Goal: Contribute content: Contribute content

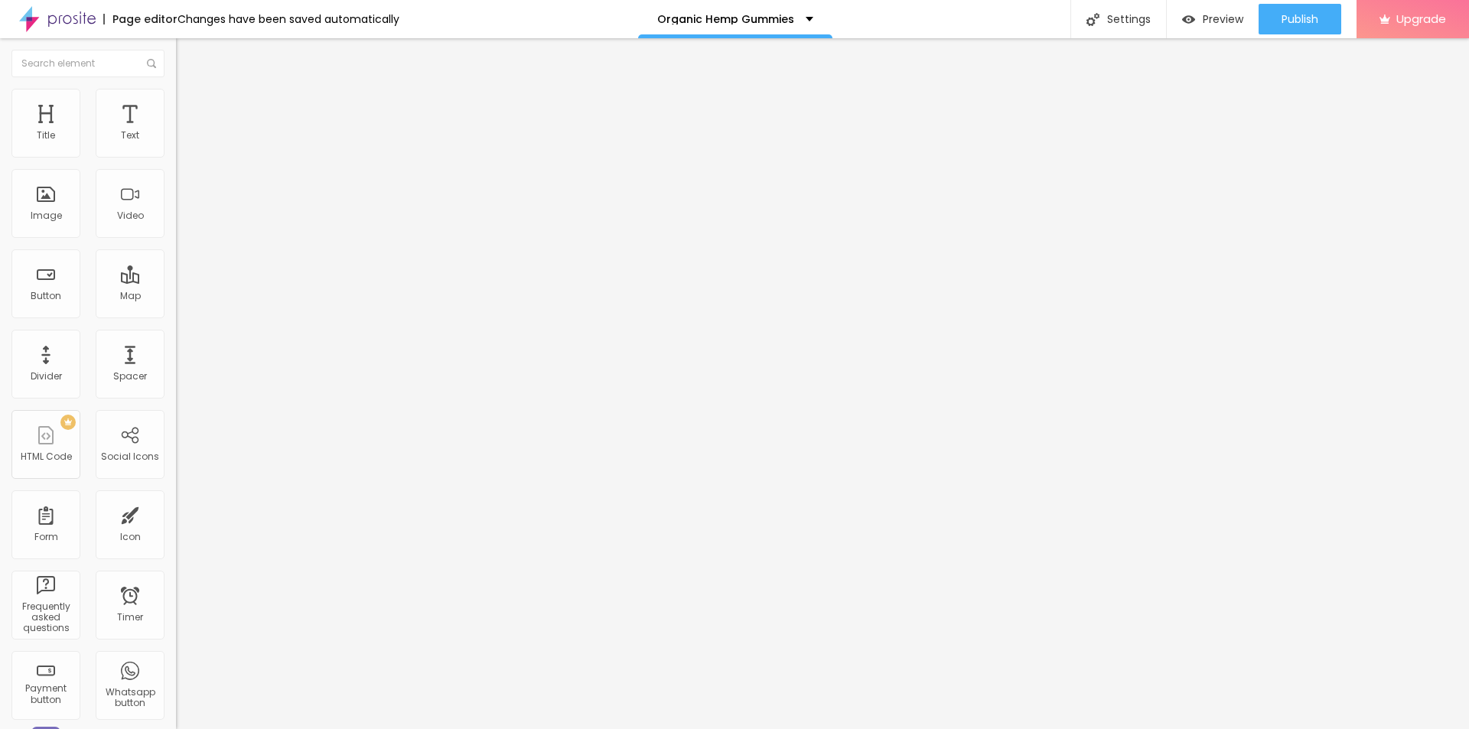
click at [176, 132] on span "Add image" at bounding box center [207, 125] width 63 height 13
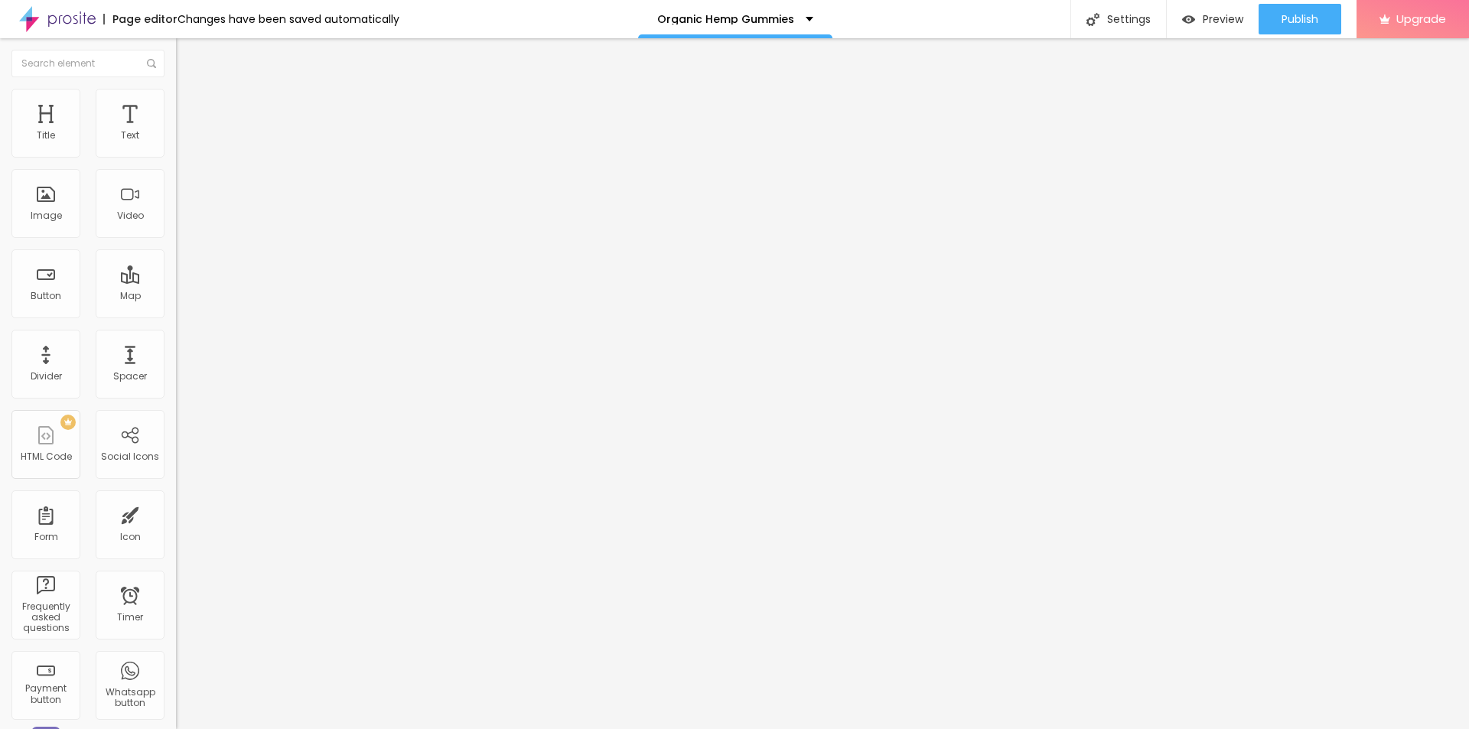
click at [176, 155] on input "text" at bounding box center [268, 146] width 184 height 15
paste input "Element Organics Hemp Gummies [GEOGRAPHIC_DATA]"
type input "Element Organics Hemp Gummies [GEOGRAPHIC_DATA]"
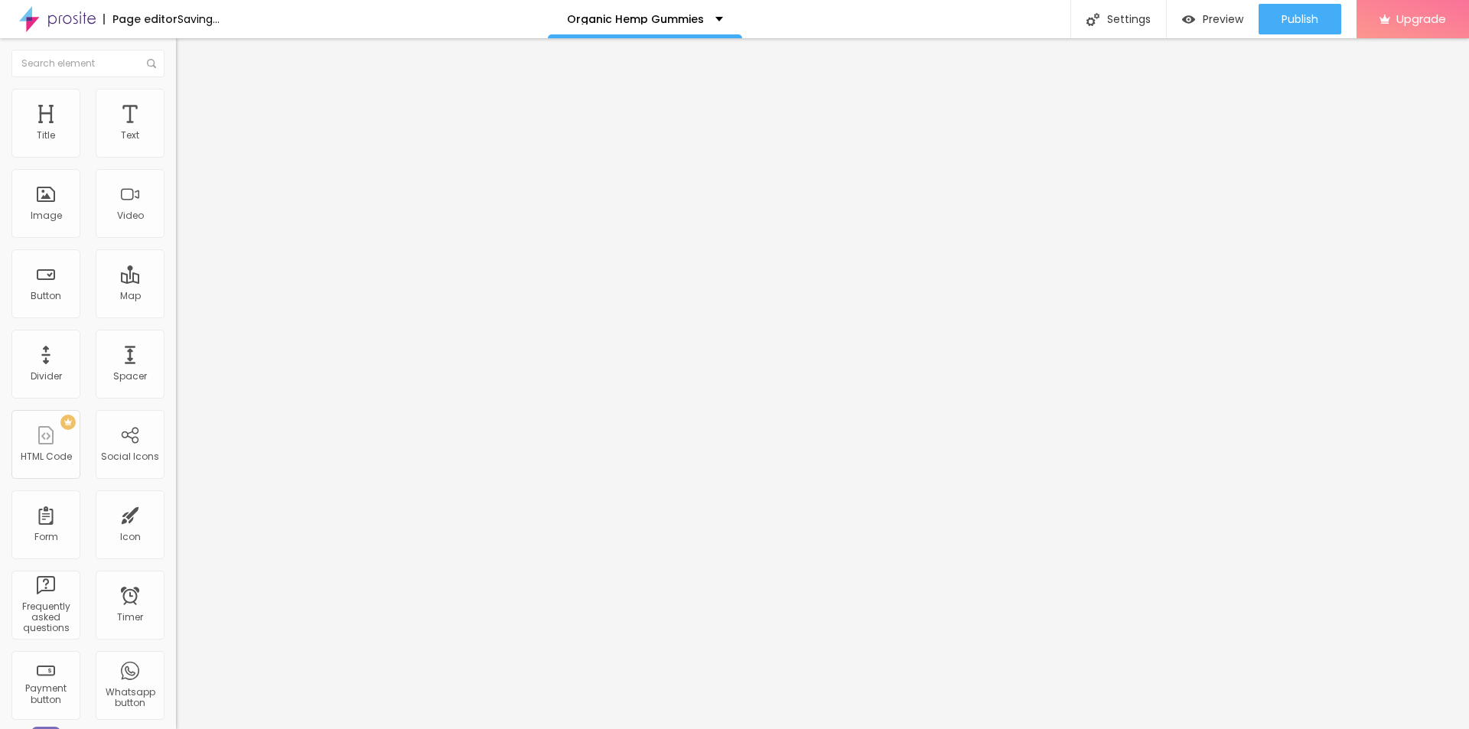
scroll to position [0, 0]
click at [176, 314] on input "https://" at bounding box center [268, 305] width 184 height 15
paste input "[DOMAIN_NAME][URL]"
type input "[URL][DOMAIN_NAME]"
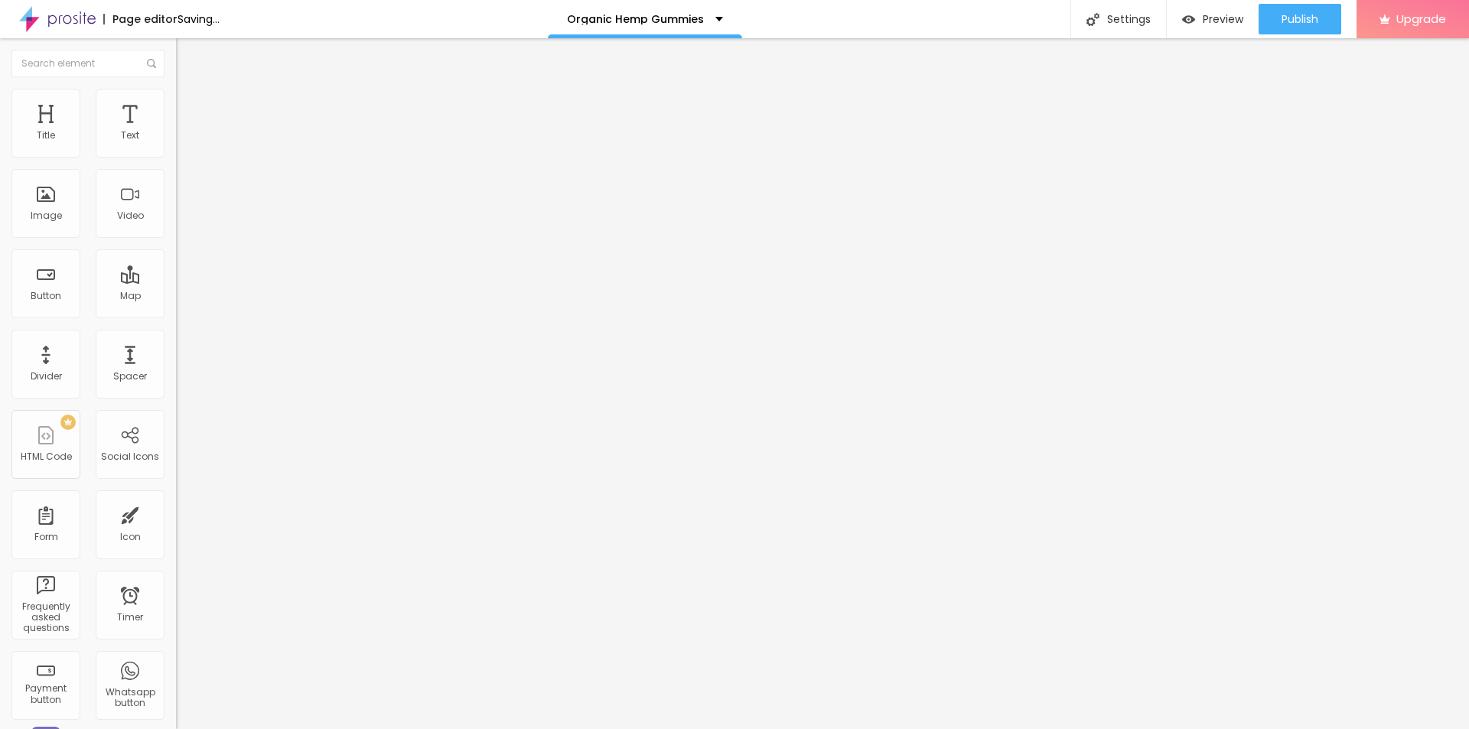
scroll to position [0, 0]
click at [176, 102] on li "Style" at bounding box center [264, 96] width 176 height 15
type input "95"
type input "80"
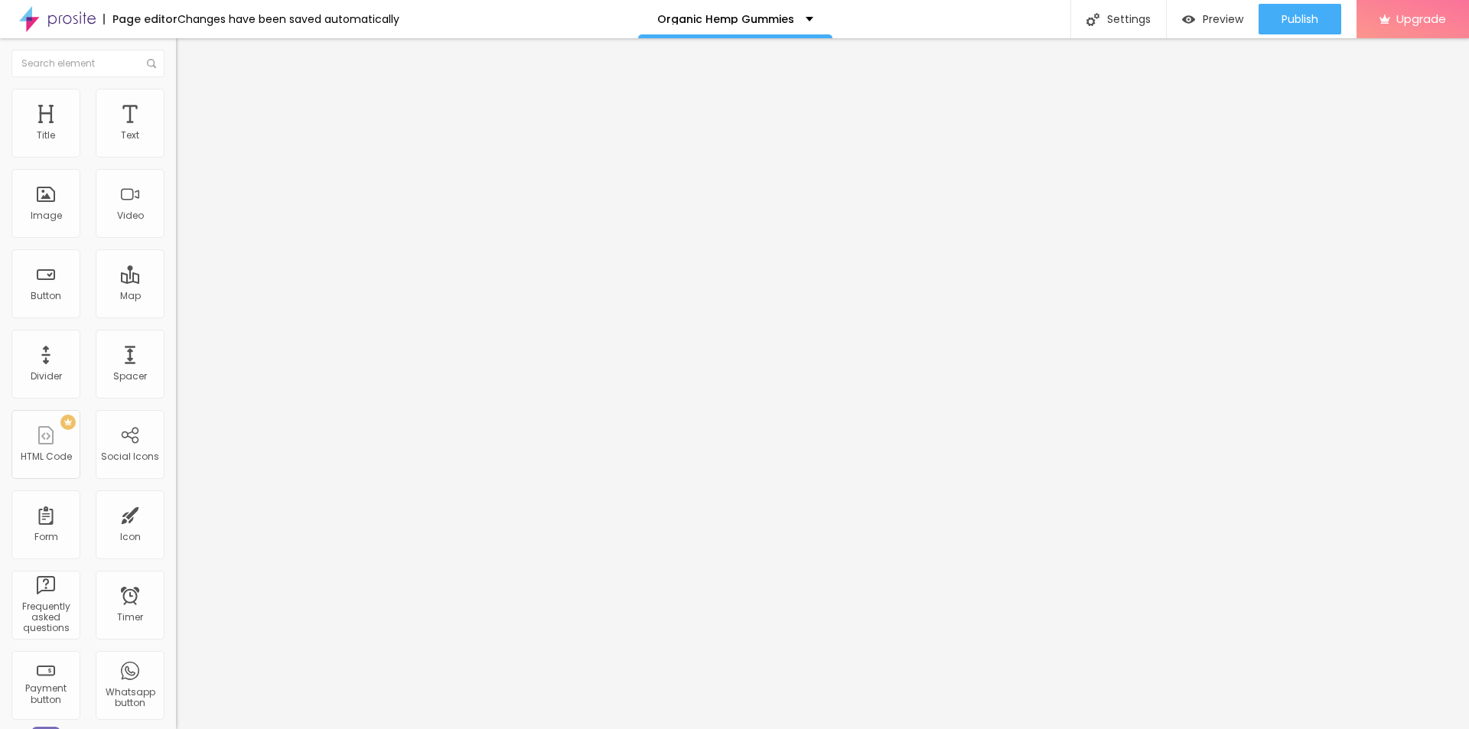
type input "80"
type input "75"
type input "70"
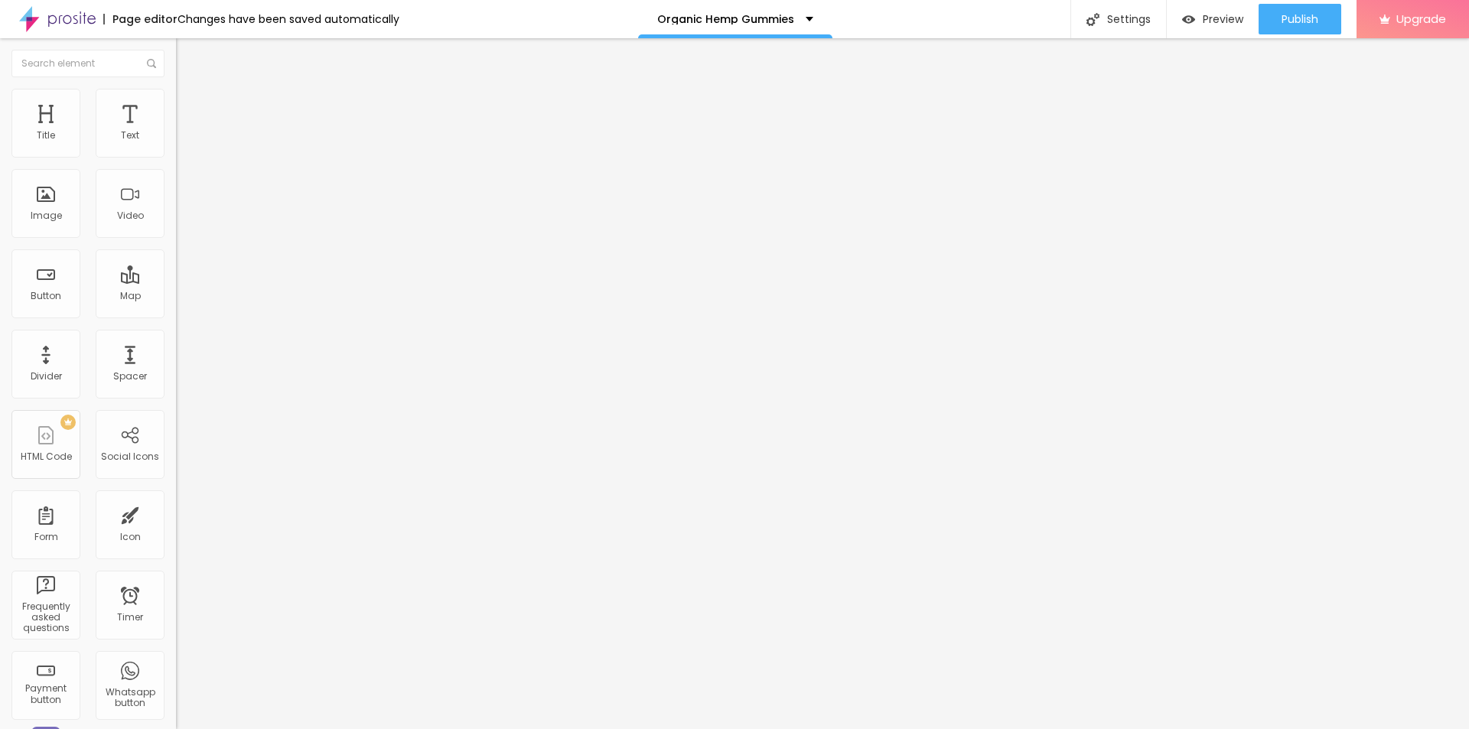
type input "65"
type input "60"
drag, startPoint x: 155, startPoint y: 162, endPoint x: 93, endPoint y: 163, distance: 62.0
type input "60"
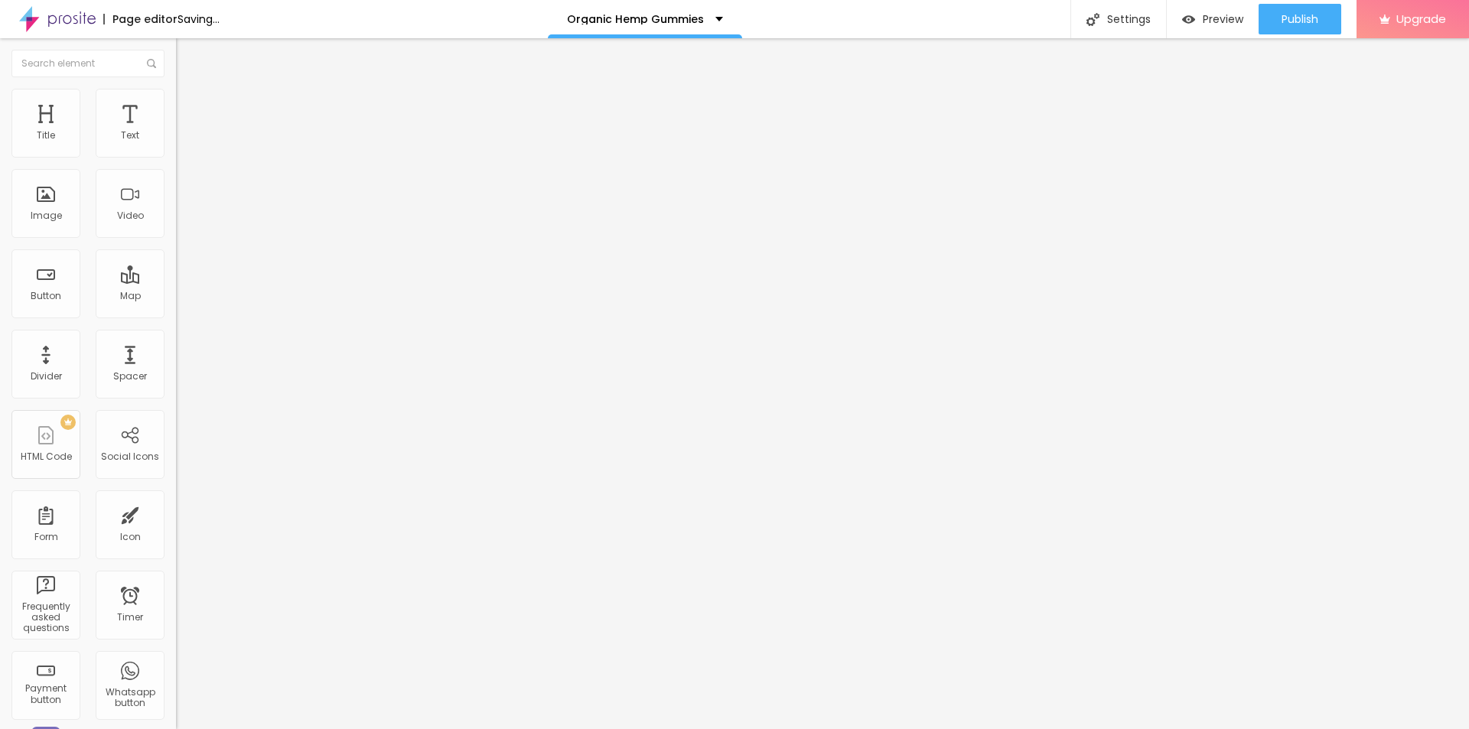
click at [176, 157] on input "range" at bounding box center [225, 151] width 99 height 12
click at [182, 222] on icon "button" at bounding box center [186, 217] width 9 height 9
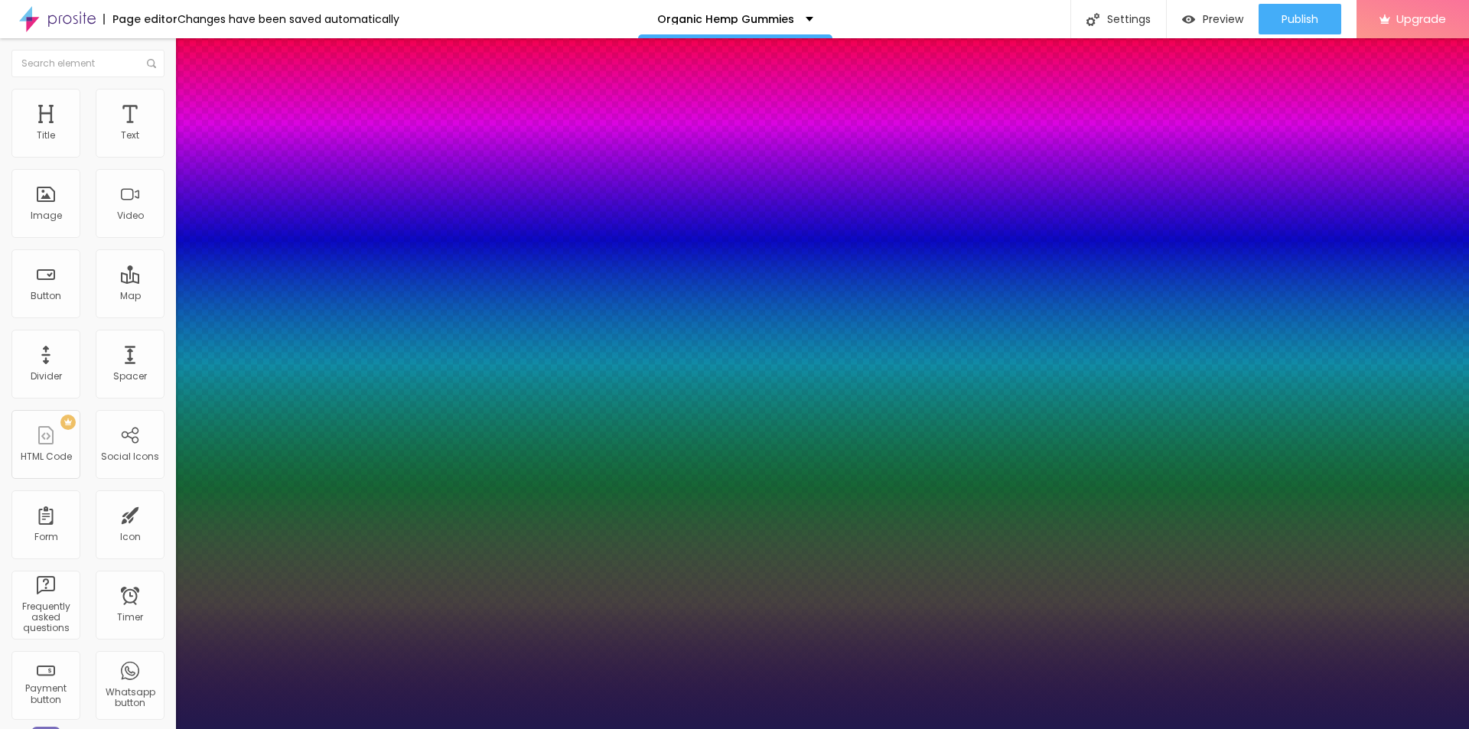
type input "21"
type input "1"
type input "22"
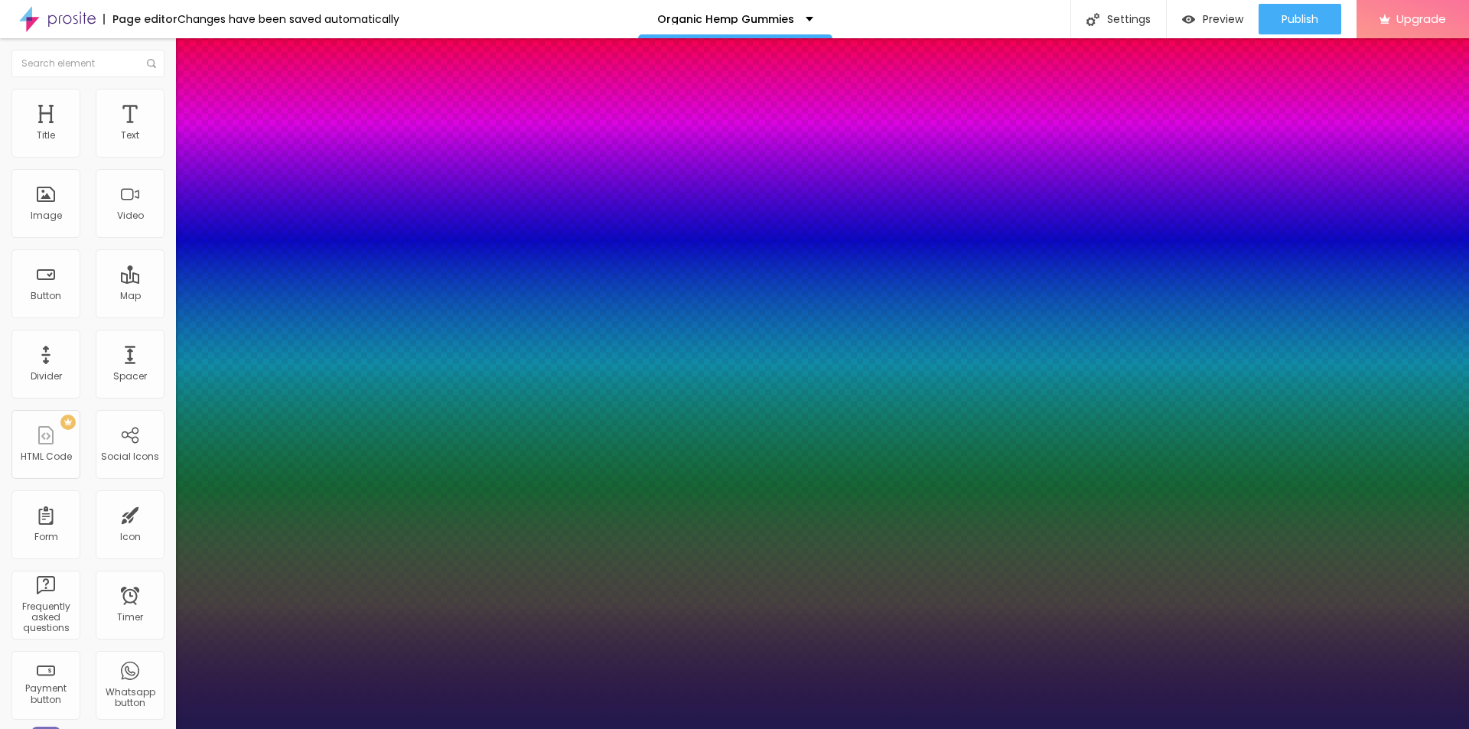
type input "1"
type input "24"
type input "1"
type input "26"
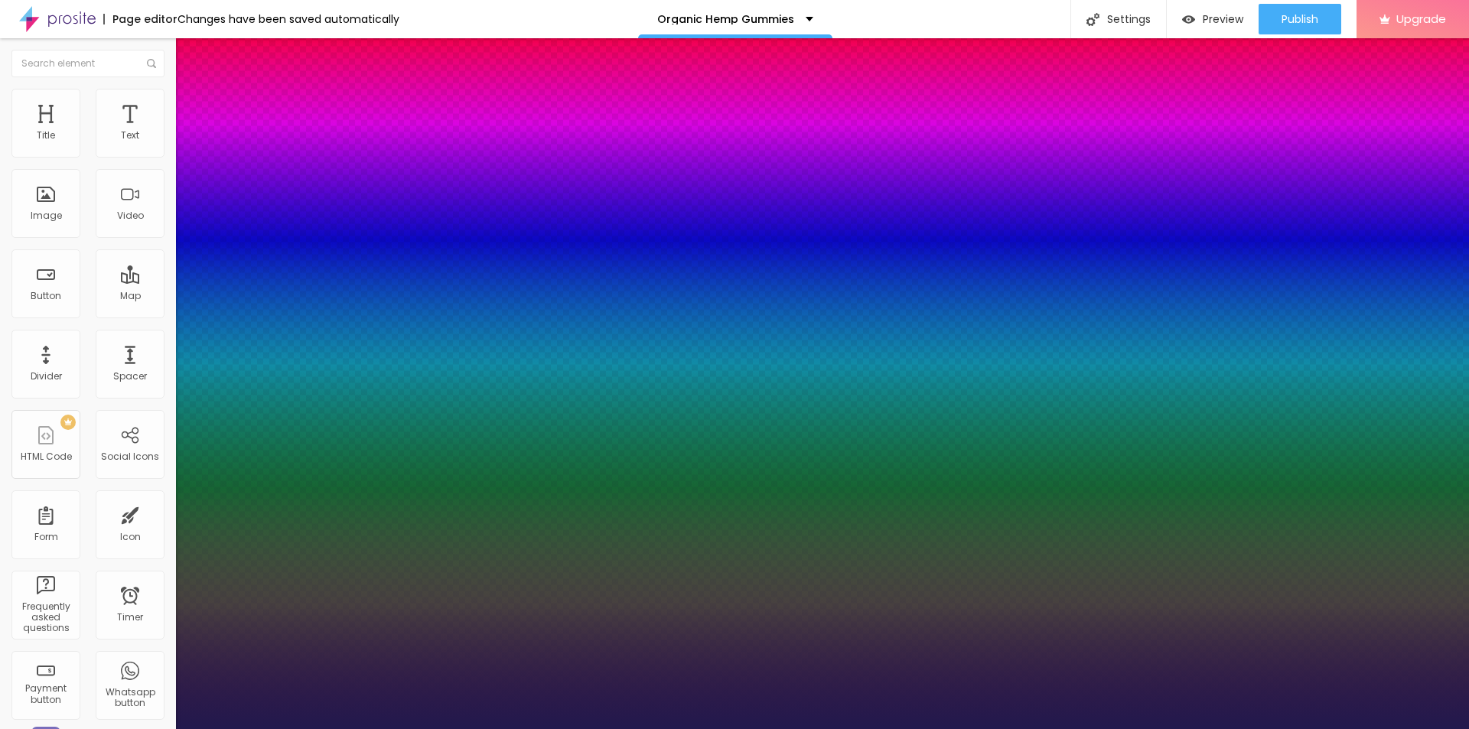
type input "26"
type input "1"
type input "27"
type input "1"
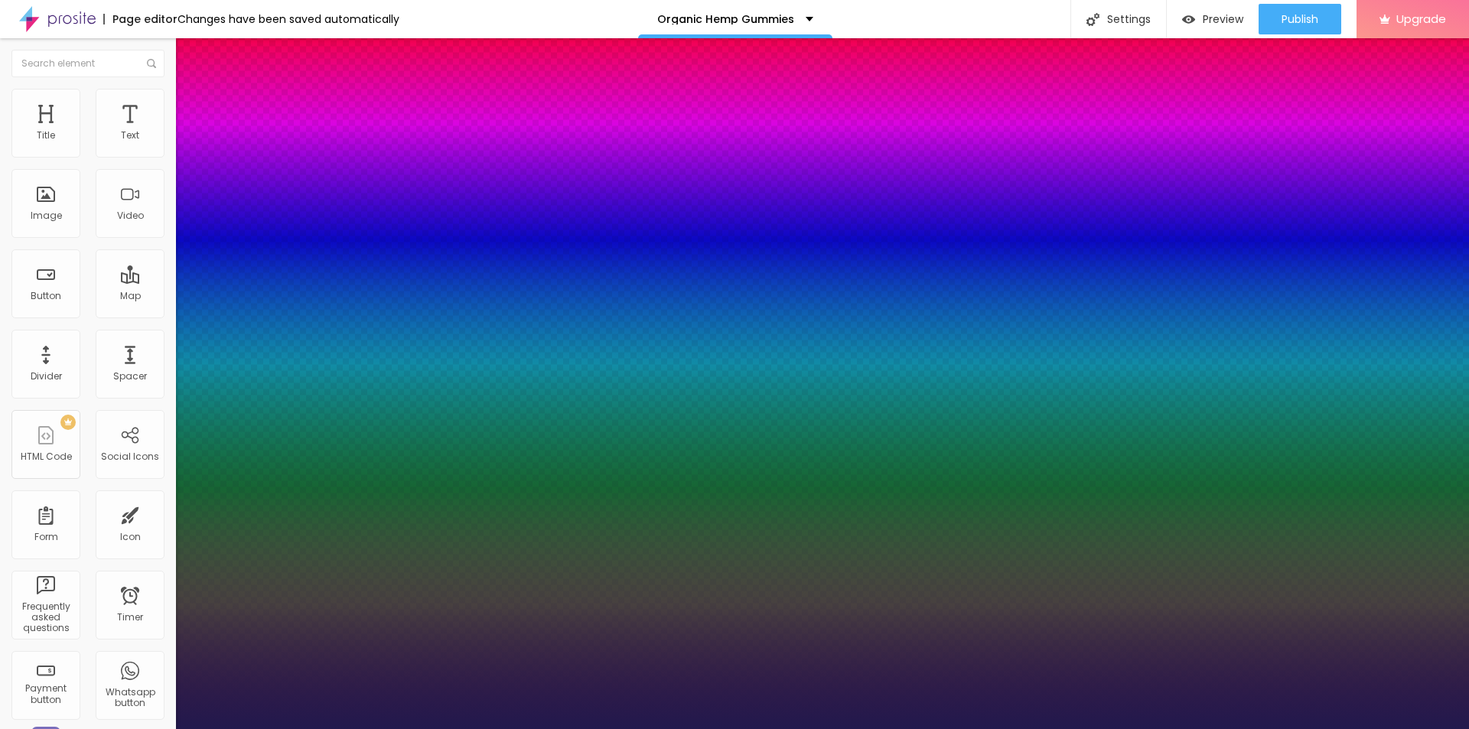
type input "28"
type input "1"
type input "29"
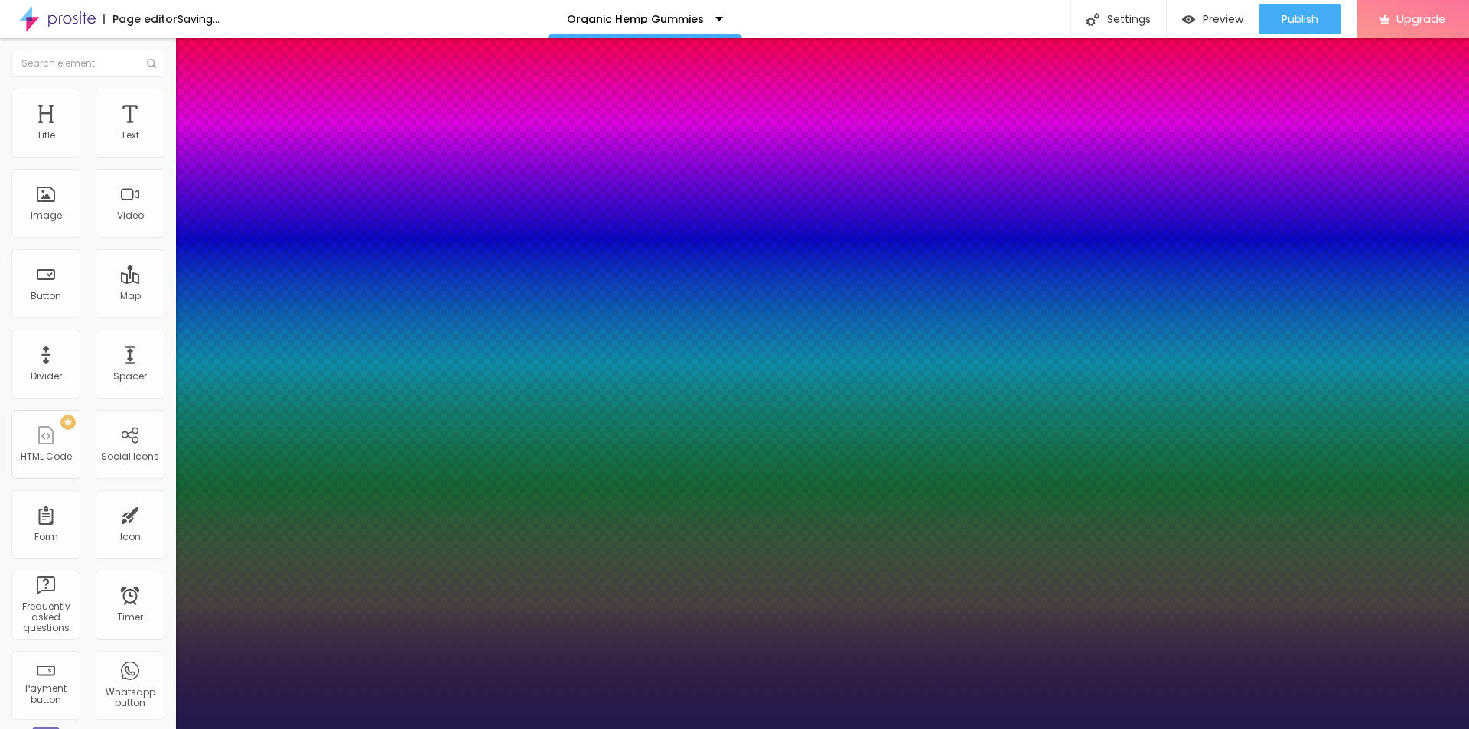
type input "1"
drag, startPoint x: 212, startPoint y: 432, endPoint x: 223, endPoint y: 434, distance: 10.8
type input "29"
click at [628, 728] on div at bounding box center [734, 729] width 1469 height 0
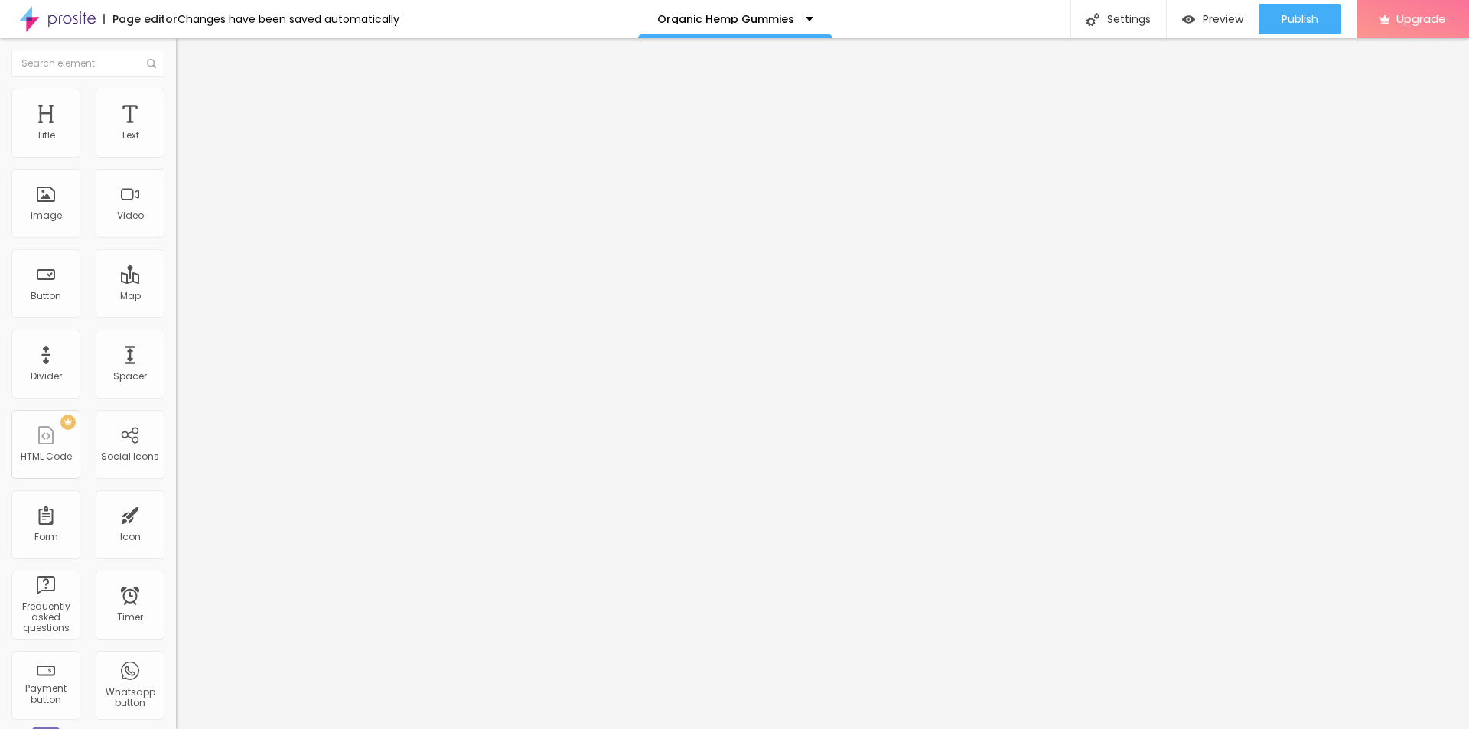
click at [176, 226] on button "button" at bounding box center [186, 218] width 21 height 16
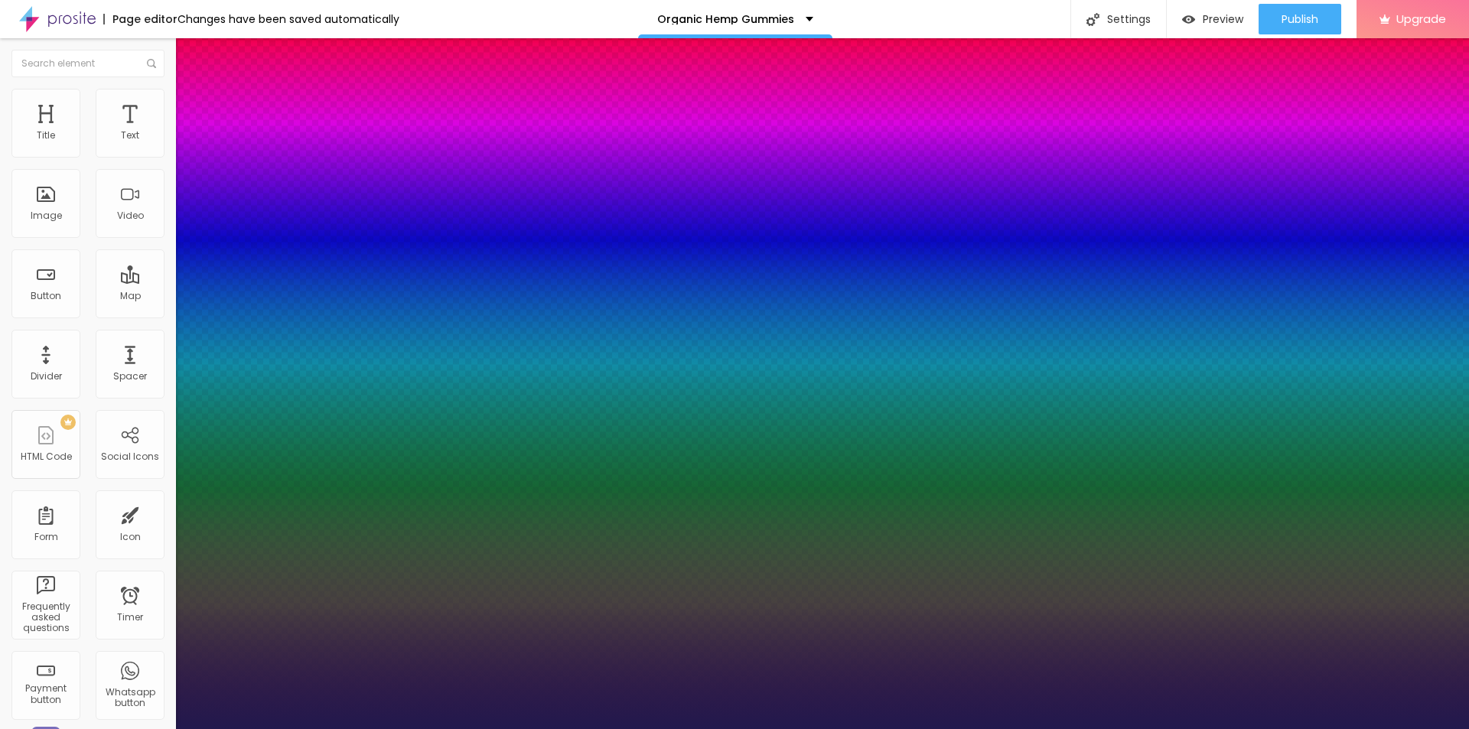
type input "1"
type input "29"
type input "1"
type input "31"
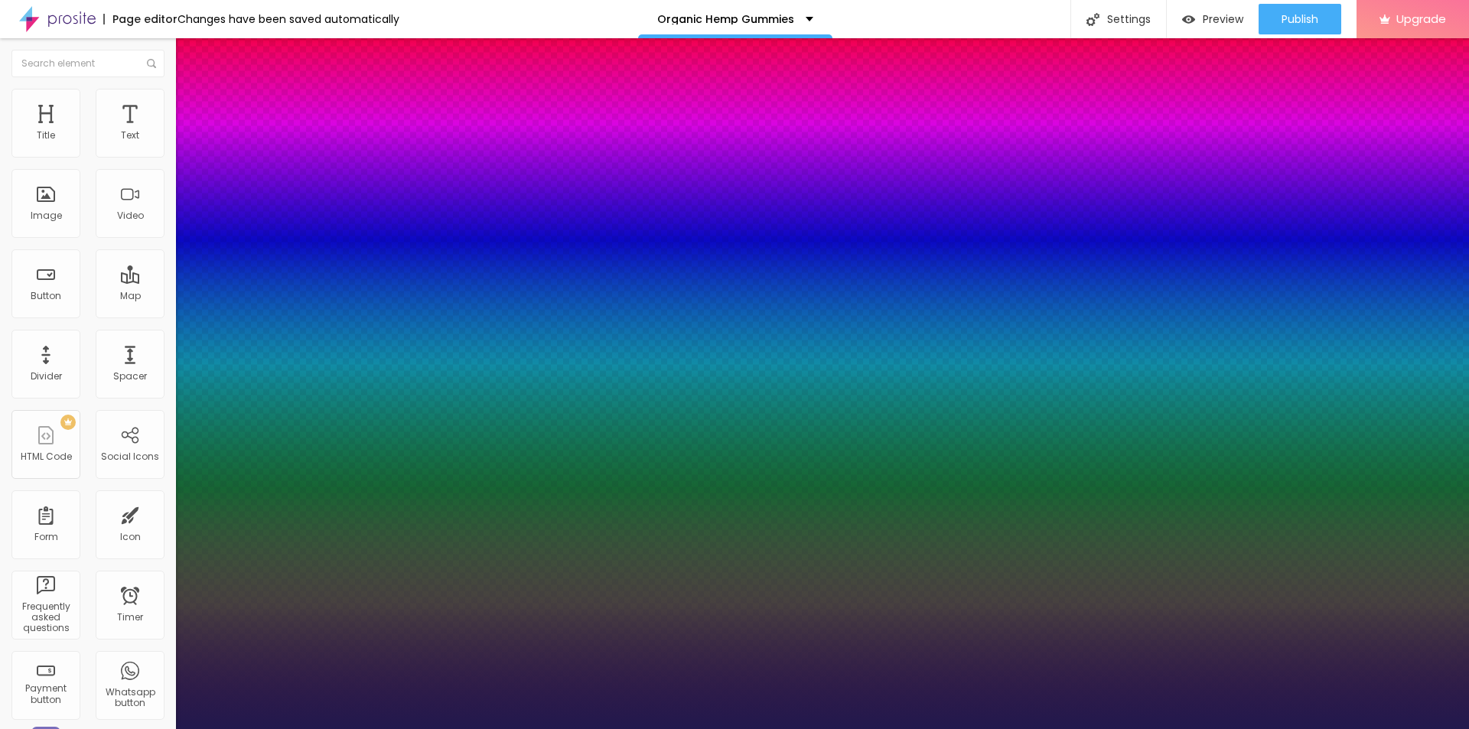
type input "1"
type input "32"
type input "1"
type input "33"
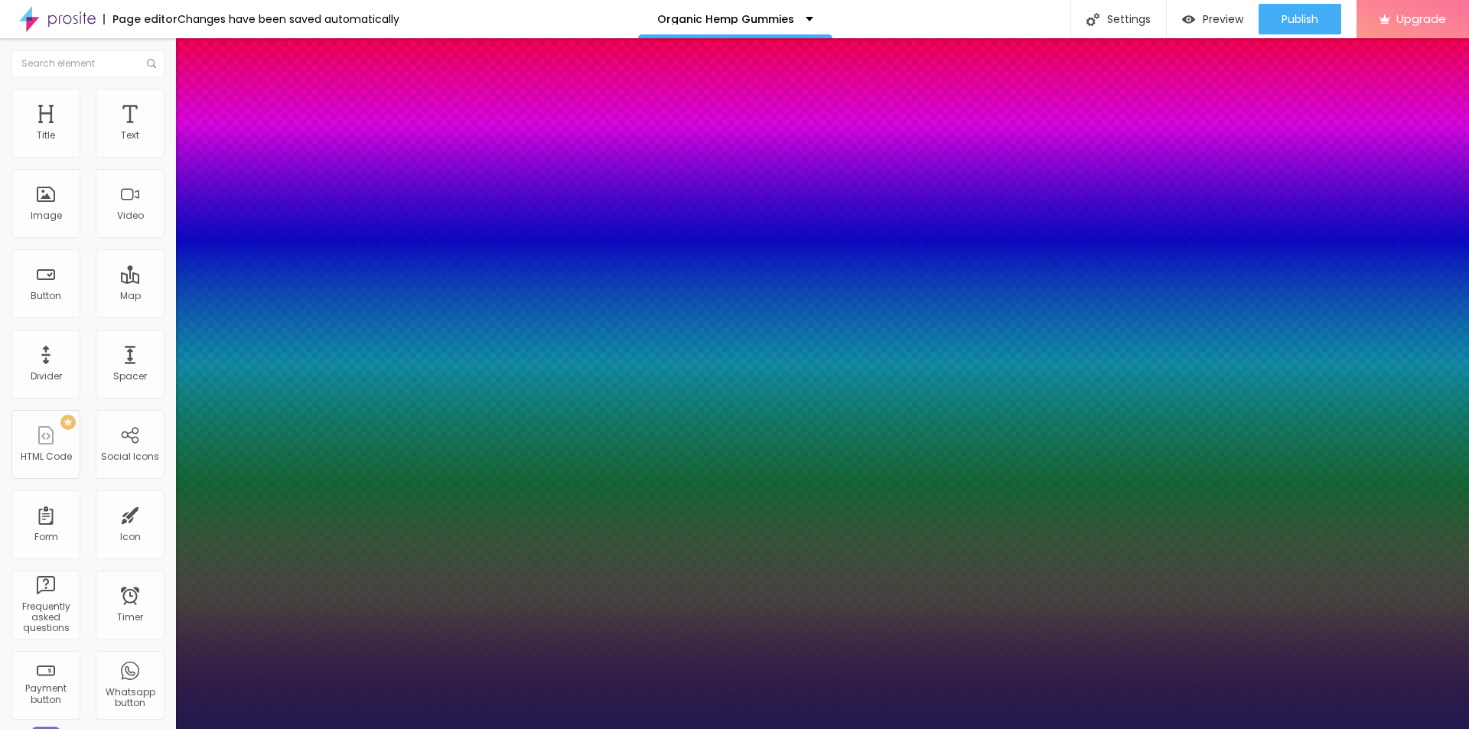
type input "33"
type input "1"
type input "32"
type input "1"
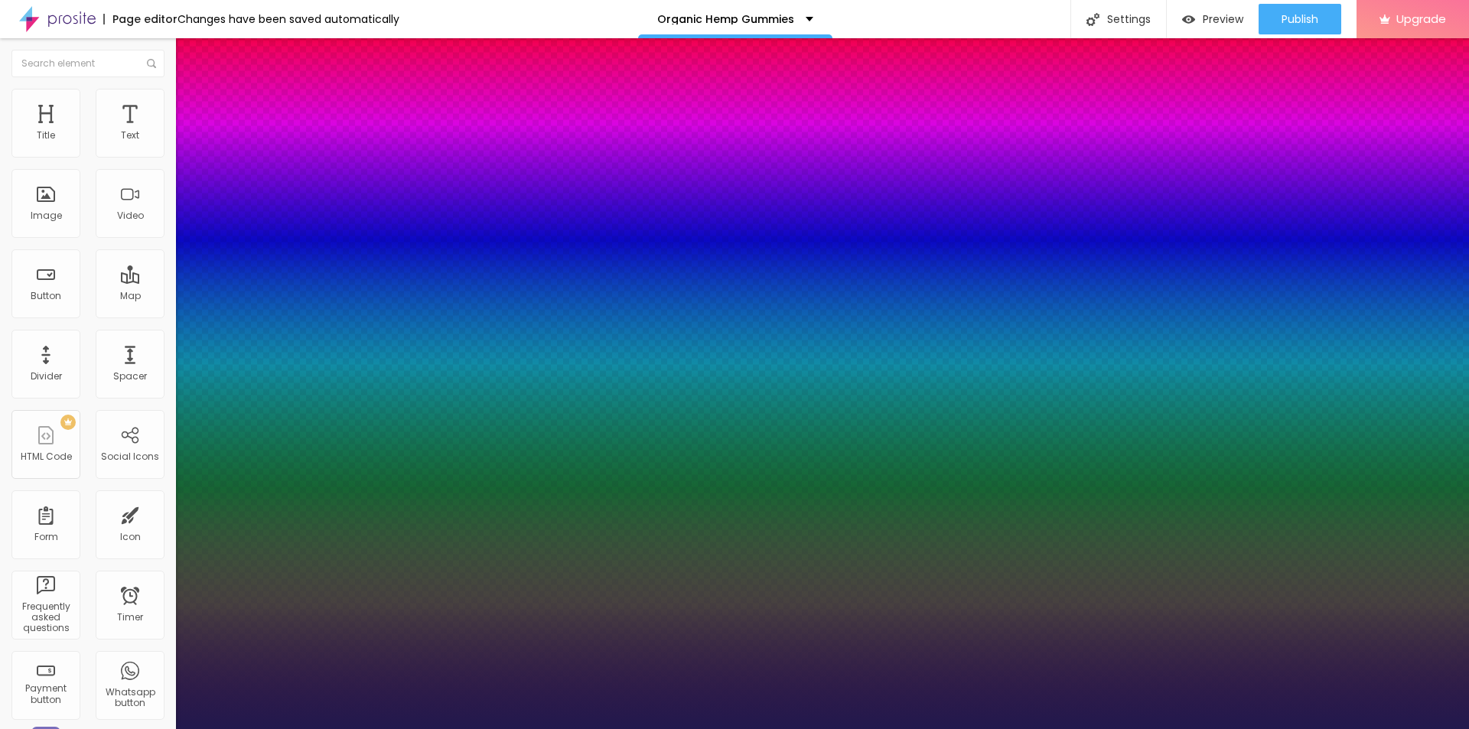
type input "28"
type input "1"
type input "27"
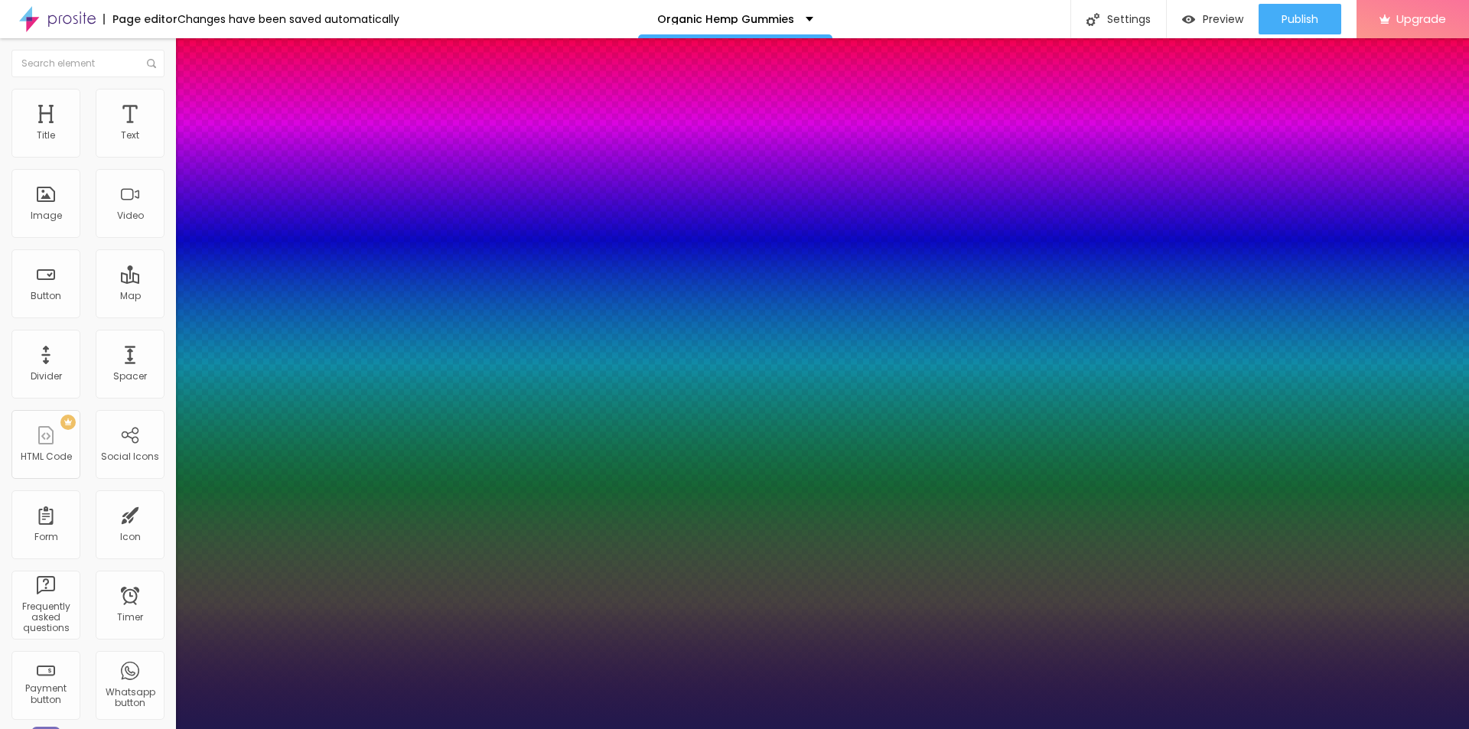
type input "1"
type input "26"
type input "1"
type input "26"
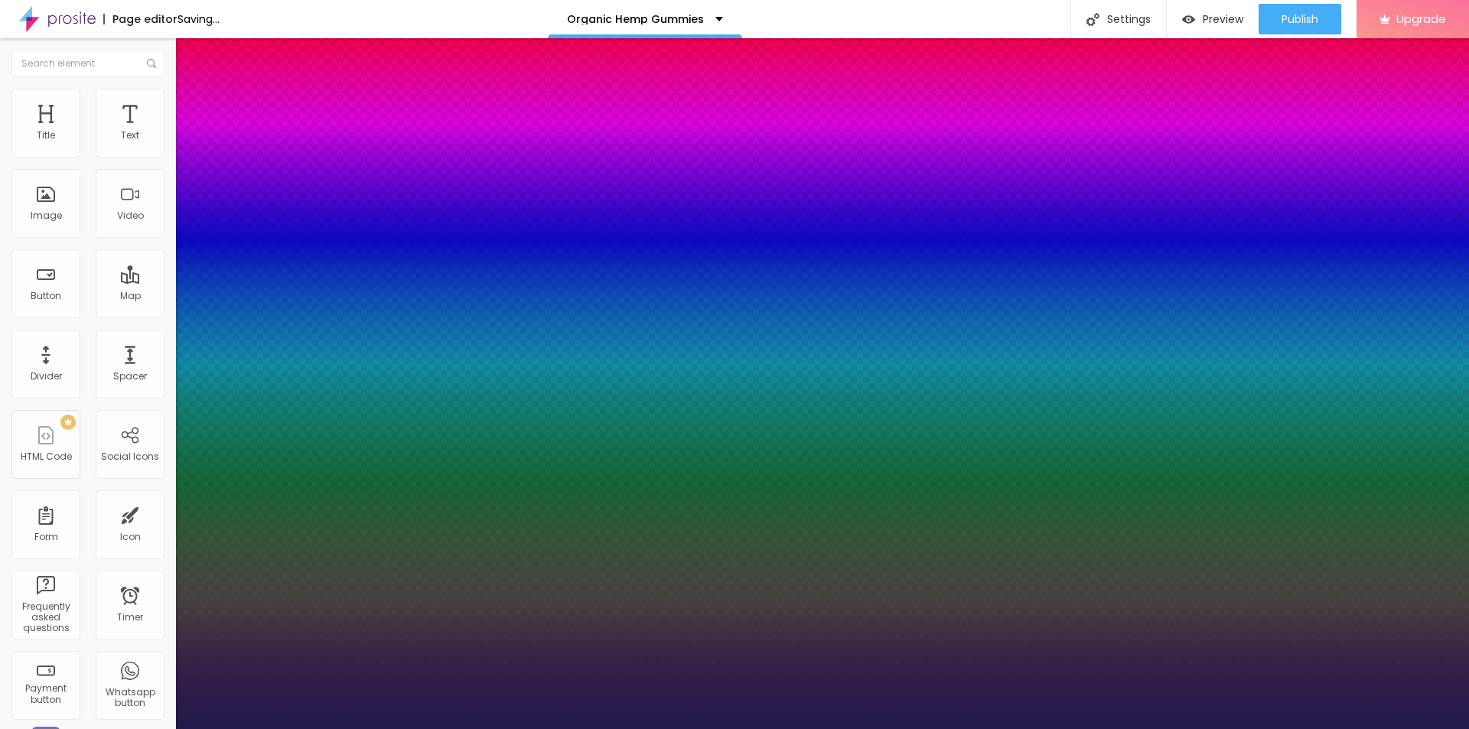
type input "1"
click at [543, 728] on div at bounding box center [734, 729] width 1469 height 0
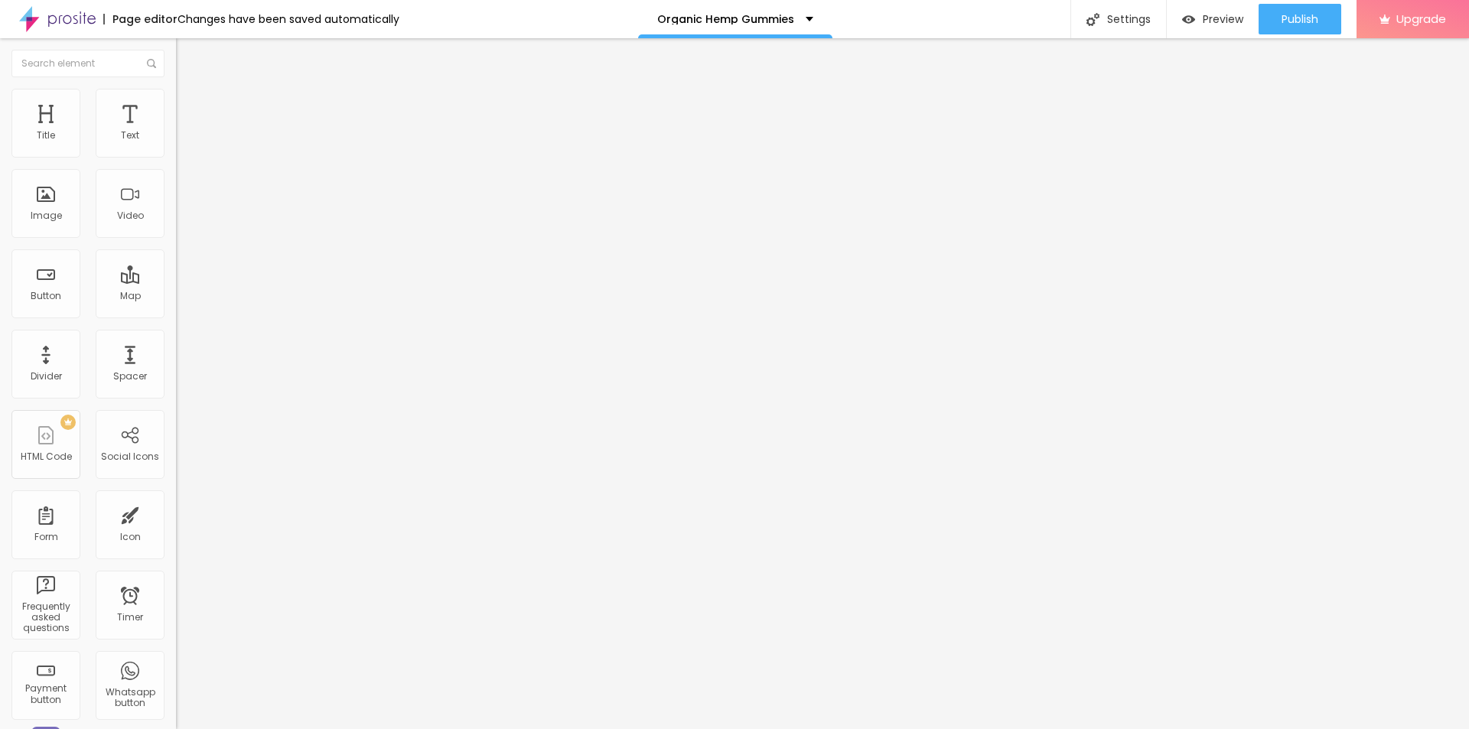
click at [176, 132] on span "Add image" at bounding box center [207, 125] width 63 height 13
click at [176, 314] on input "https://" at bounding box center [268, 305] width 184 height 15
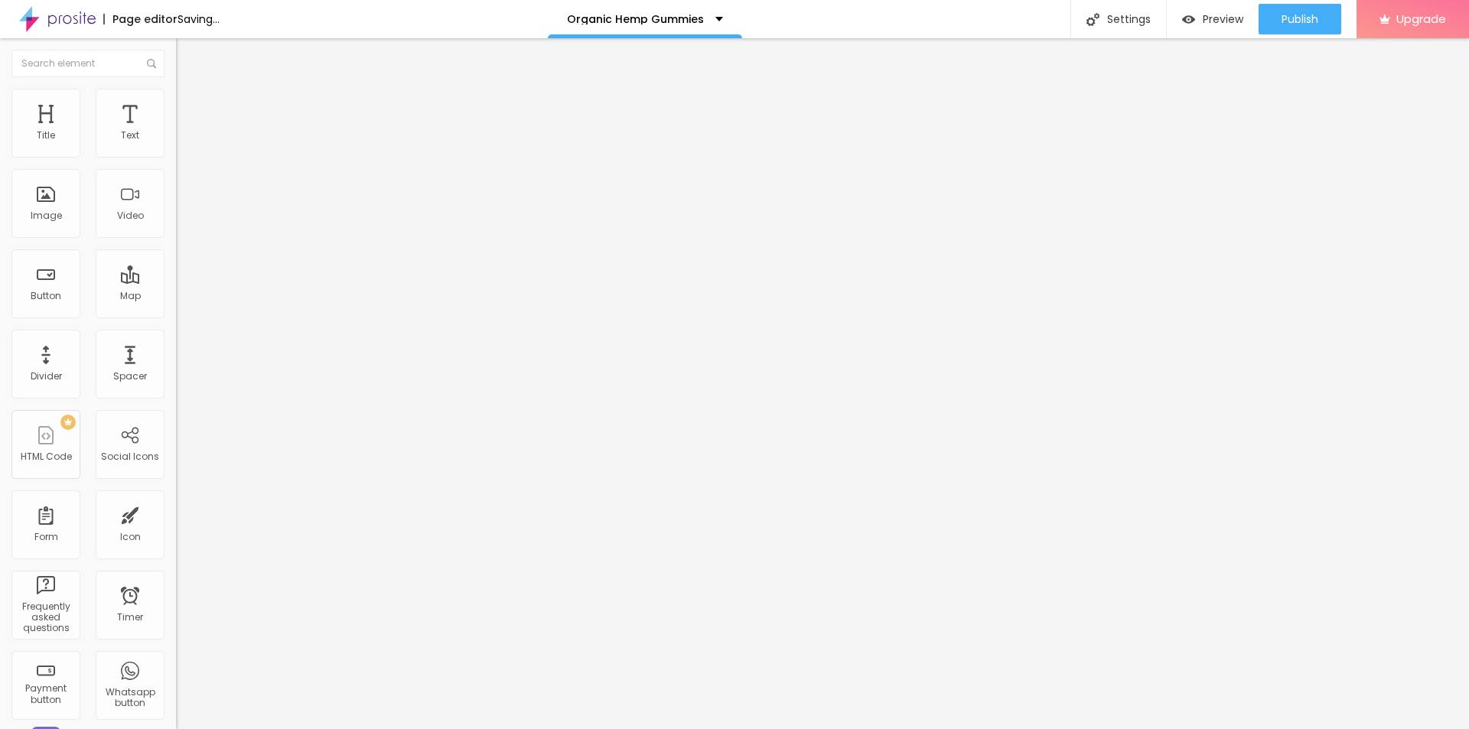
paste input "[DOMAIN_NAME][URL]"
type input "[URL][DOMAIN_NAME]"
click at [176, 155] on input "text" at bounding box center [268, 146] width 184 height 15
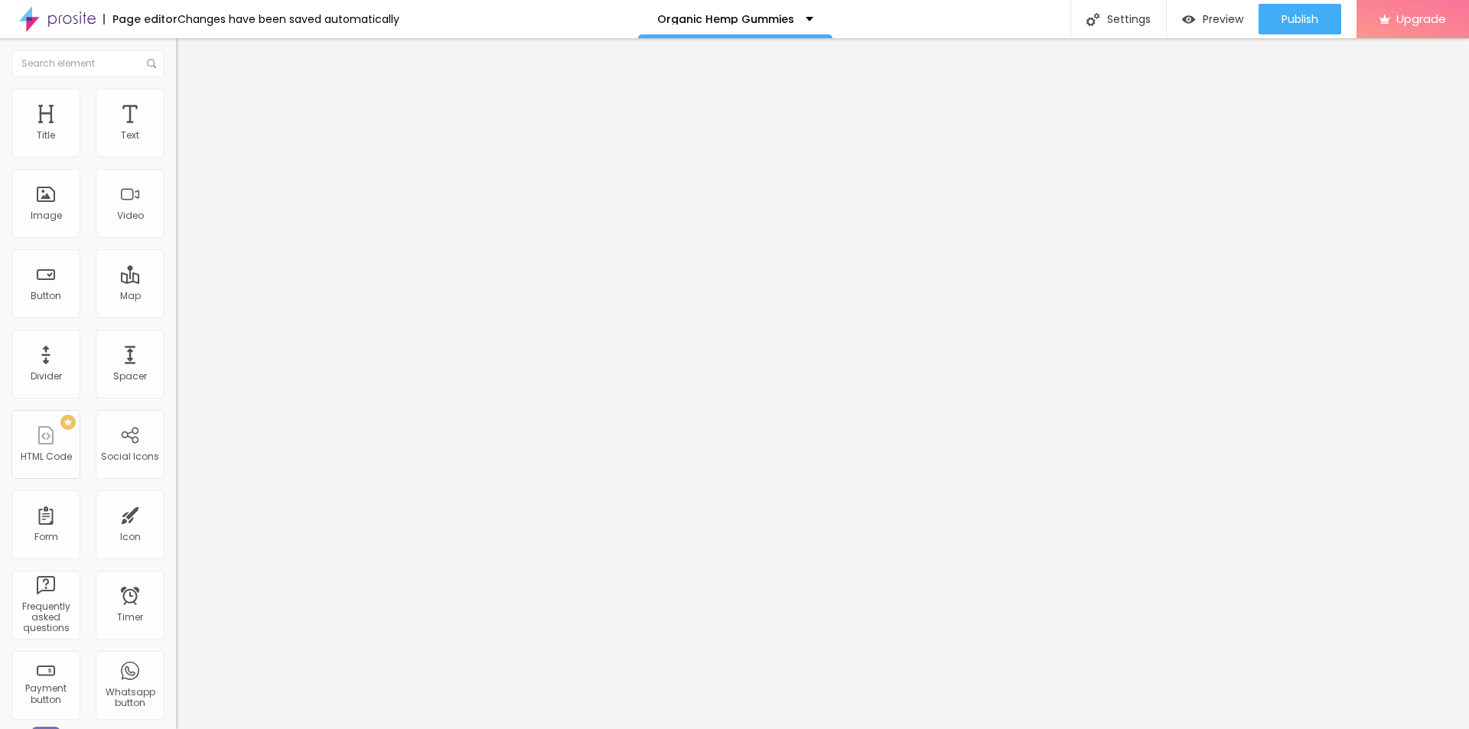
paste input "Element Organics Hemp Gummies [GEOGRAPHIC_DATA]"
type input "Element Organics Hemp Gummies [GEOGRAPHIC_DATA]"
click at [176, 93] on img at bounding box center [183, 96] width 14 height 14
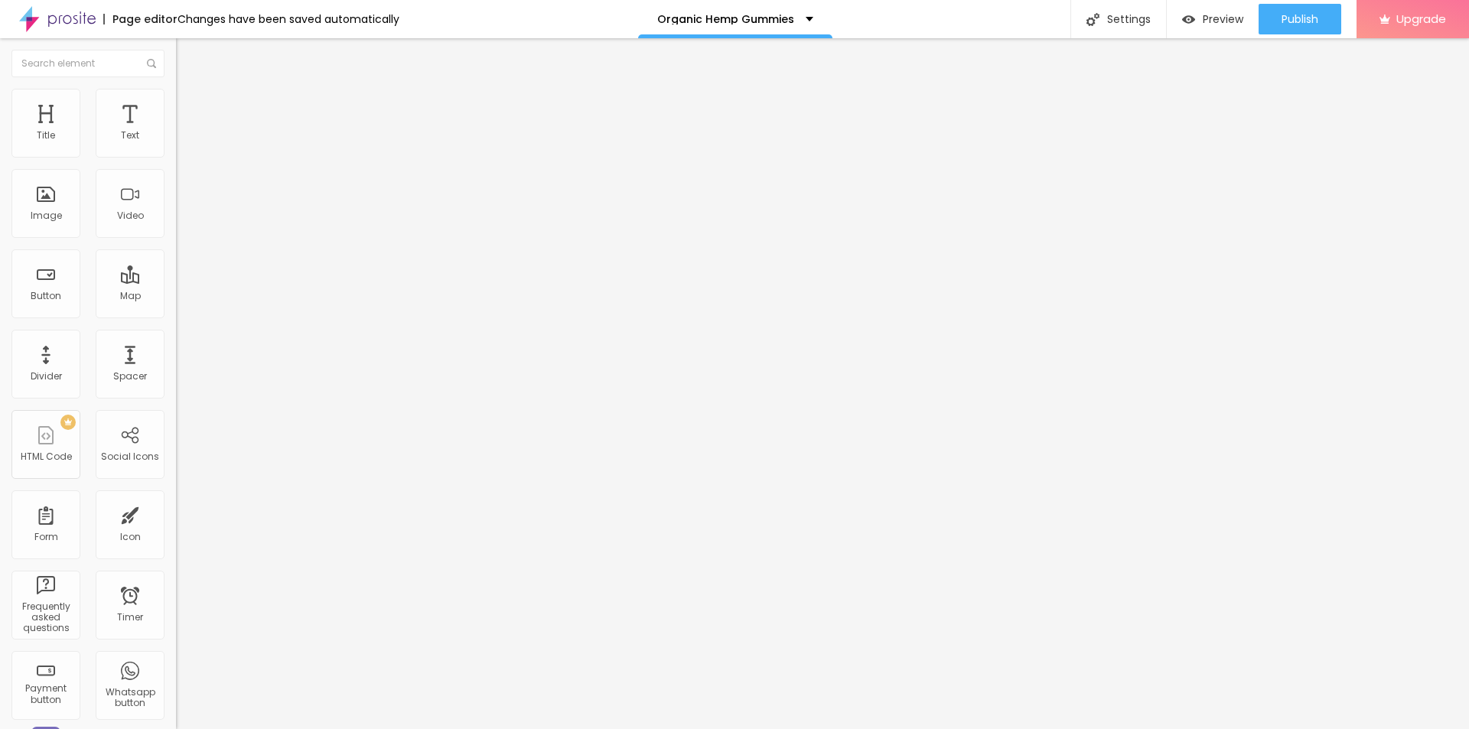
type input "80"
type input "75"
type input "70"
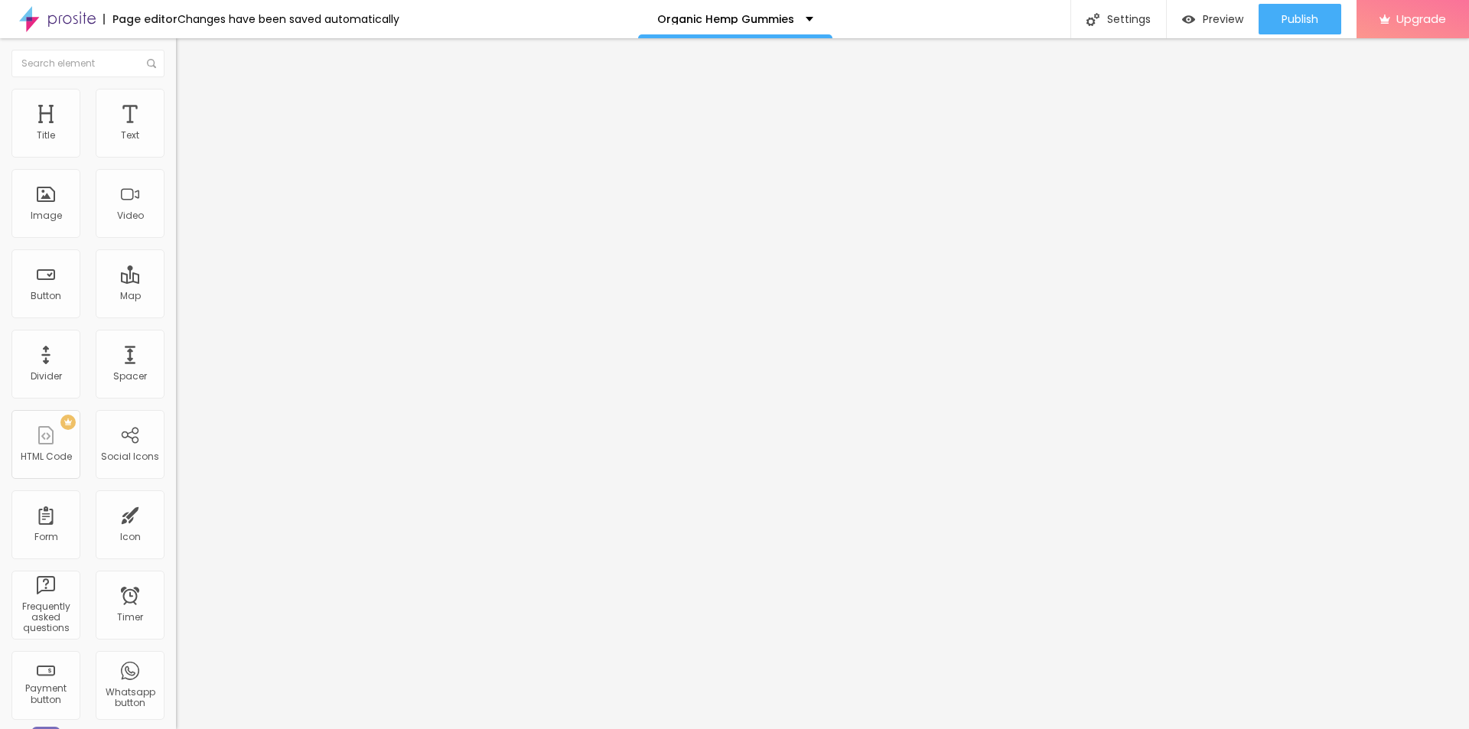
type input "70"
type input "65"
type input "55"
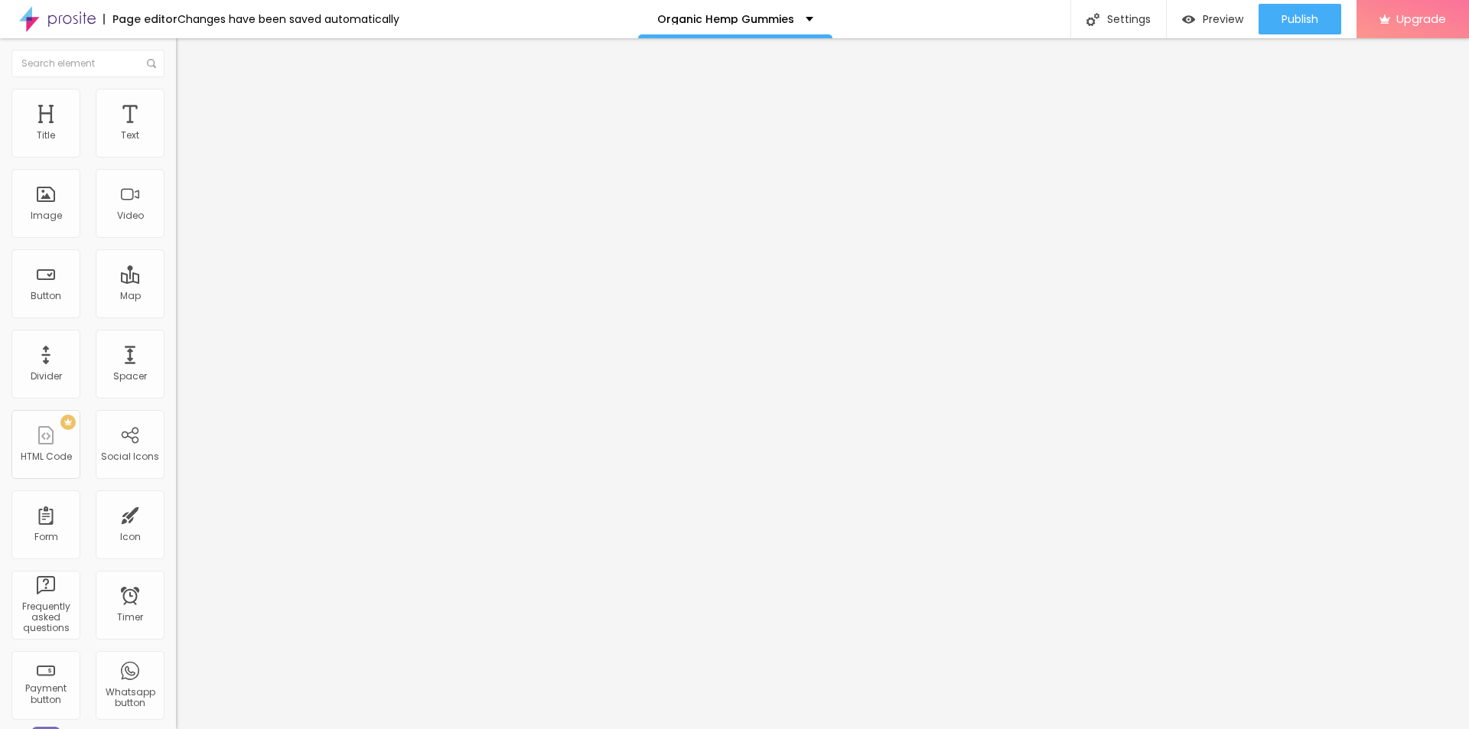
type input "50"
type input "45"
type input "50"
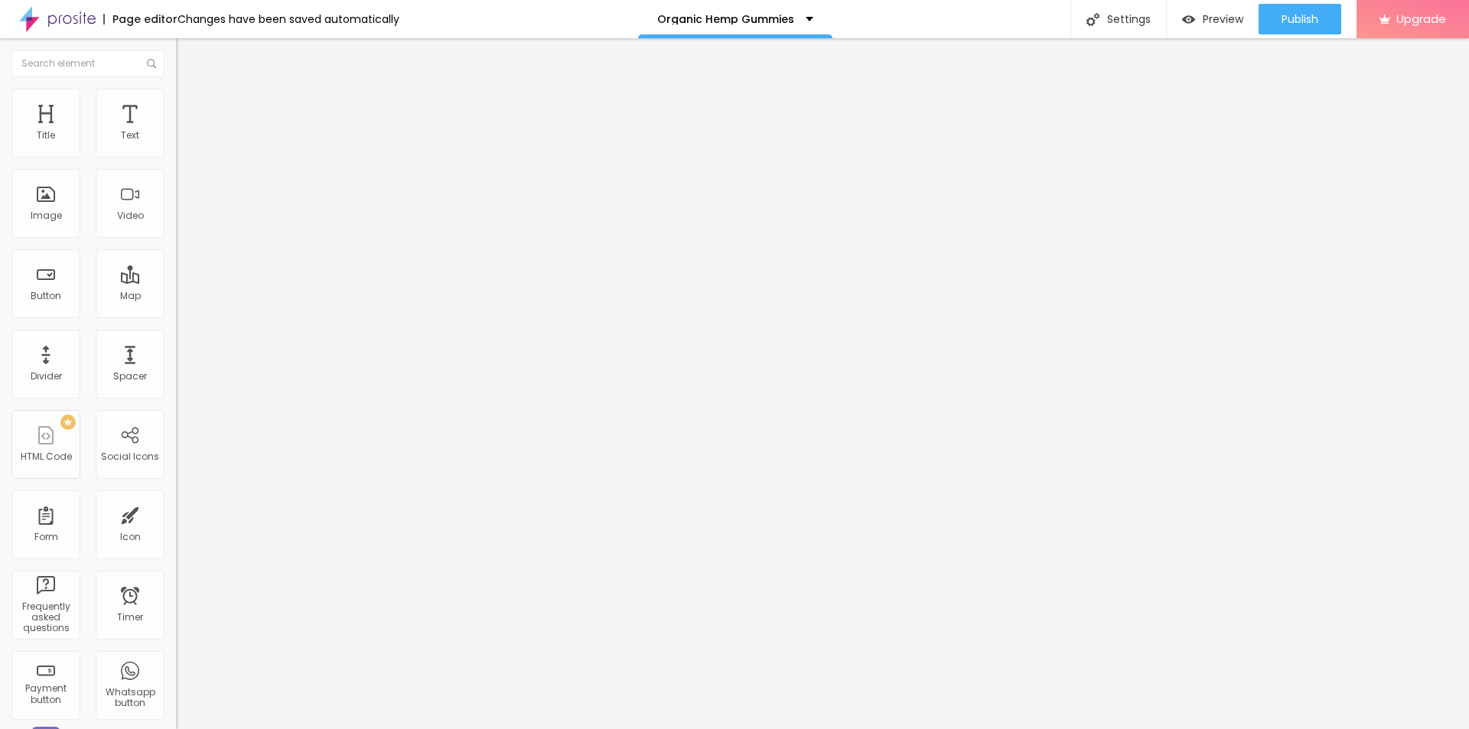
drag, startPoint x: 161, startPoint y: 164, endPoint x: 81, endPoint y: 167, distance: 79.6
type input "50"
click at [176, 157] on input "range" at bounding box center [225, 151] width 99 height 12
click at [1288, 16] on span "Publish" at bounding box center [1299, 19] width 37 height 12
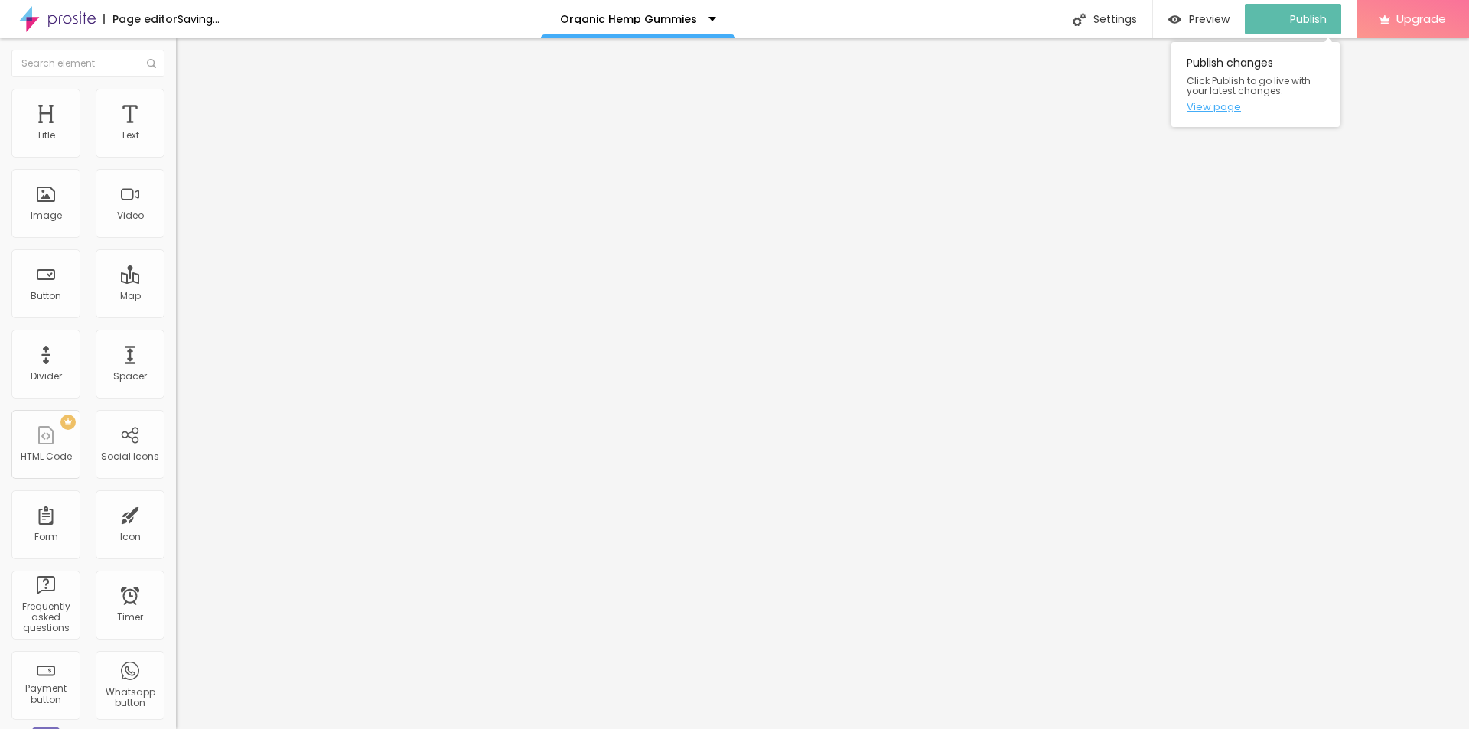
click at [1217, 110] on link "View page" at bounding box center [1256, 107] width 138 height 10
